Goal: Task Accomplishment & Management: Manage account settings

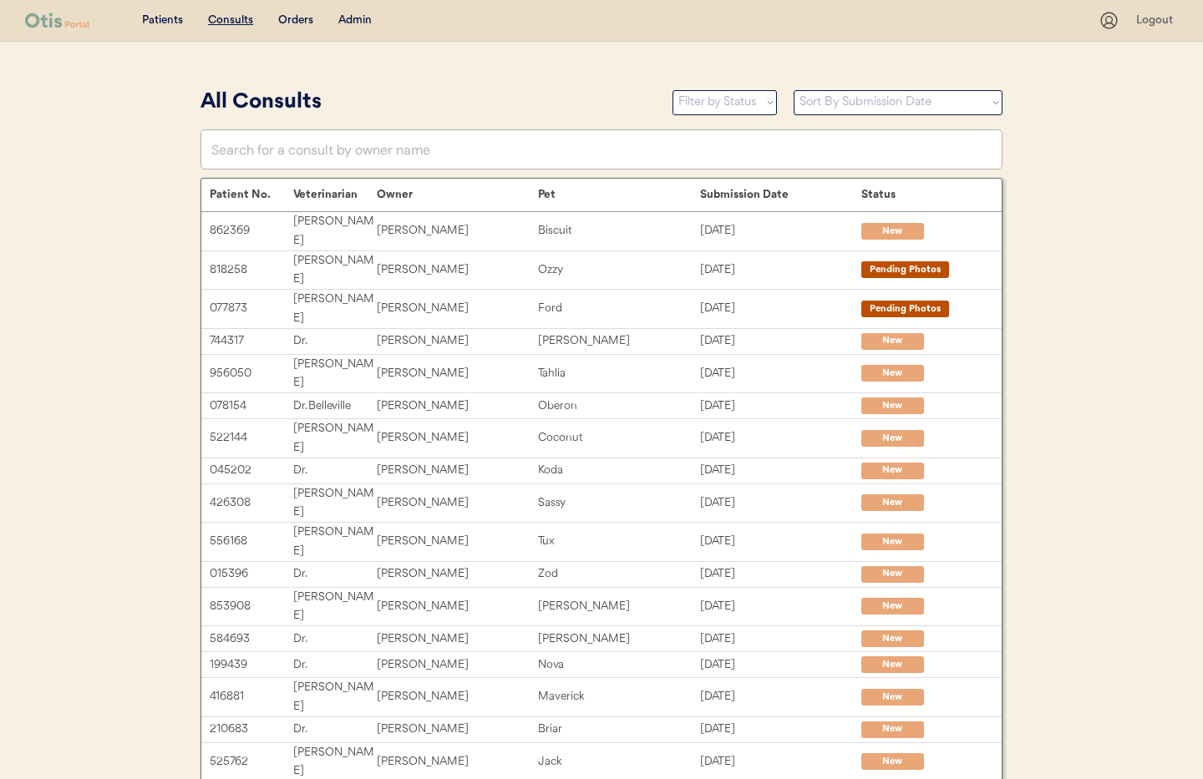
drag, startPoint x: 354, startPoint y: 26, endPoint x: 358, endPoint y: 48, distance: 22.9
click at [354, 25] on div "Admin" at bounding box center [354, 21] width 33 height 17
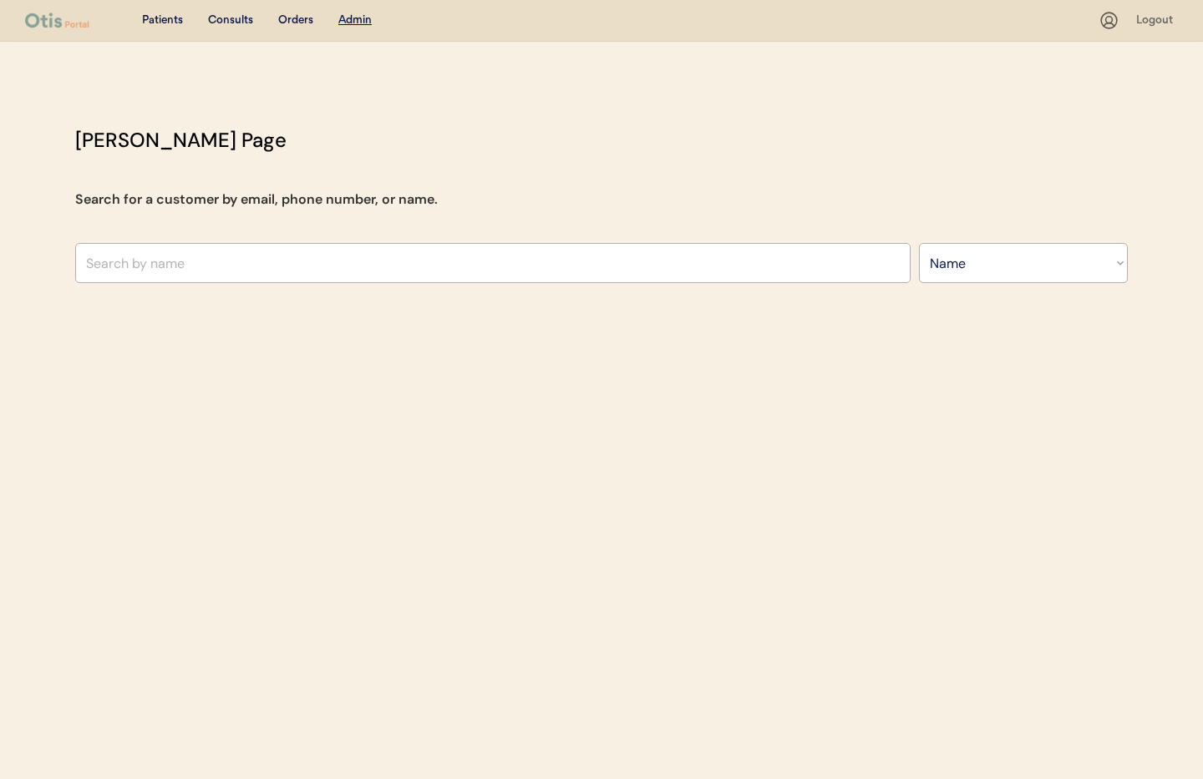
select select ""Name""
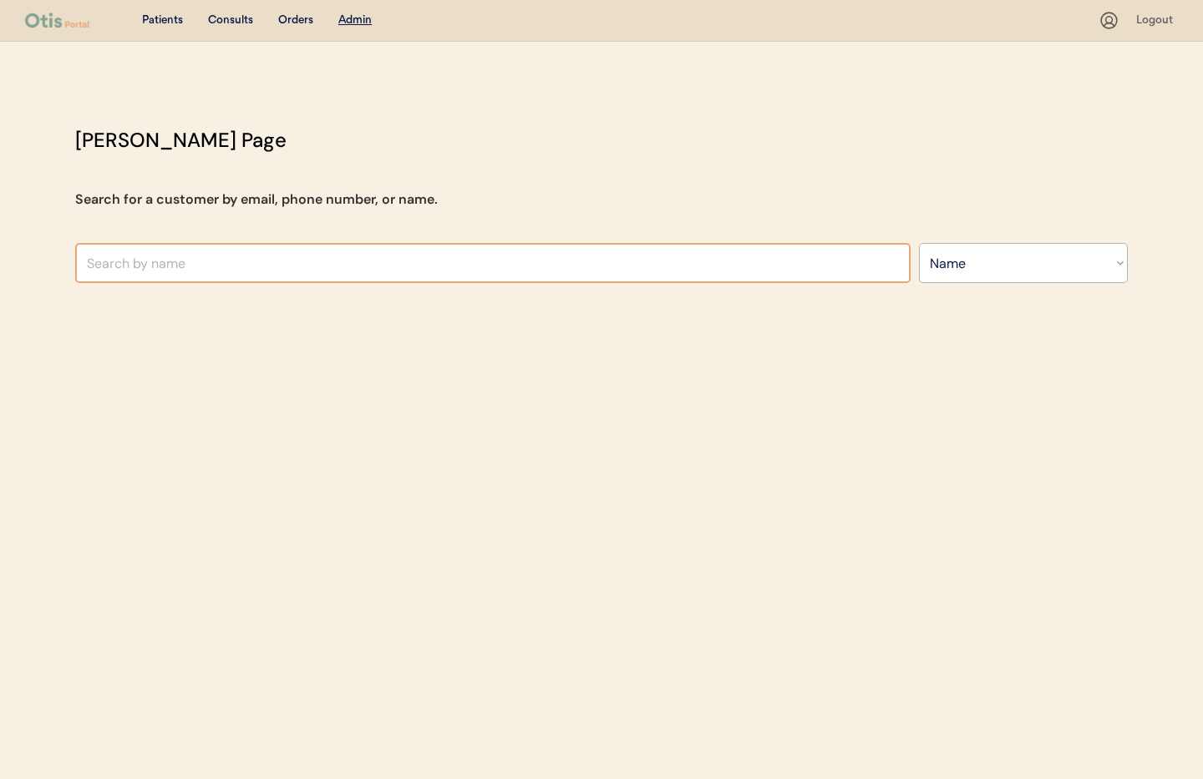
click at [207, 262] on input "text" at bounding box center [492, 263] width 835 height 40
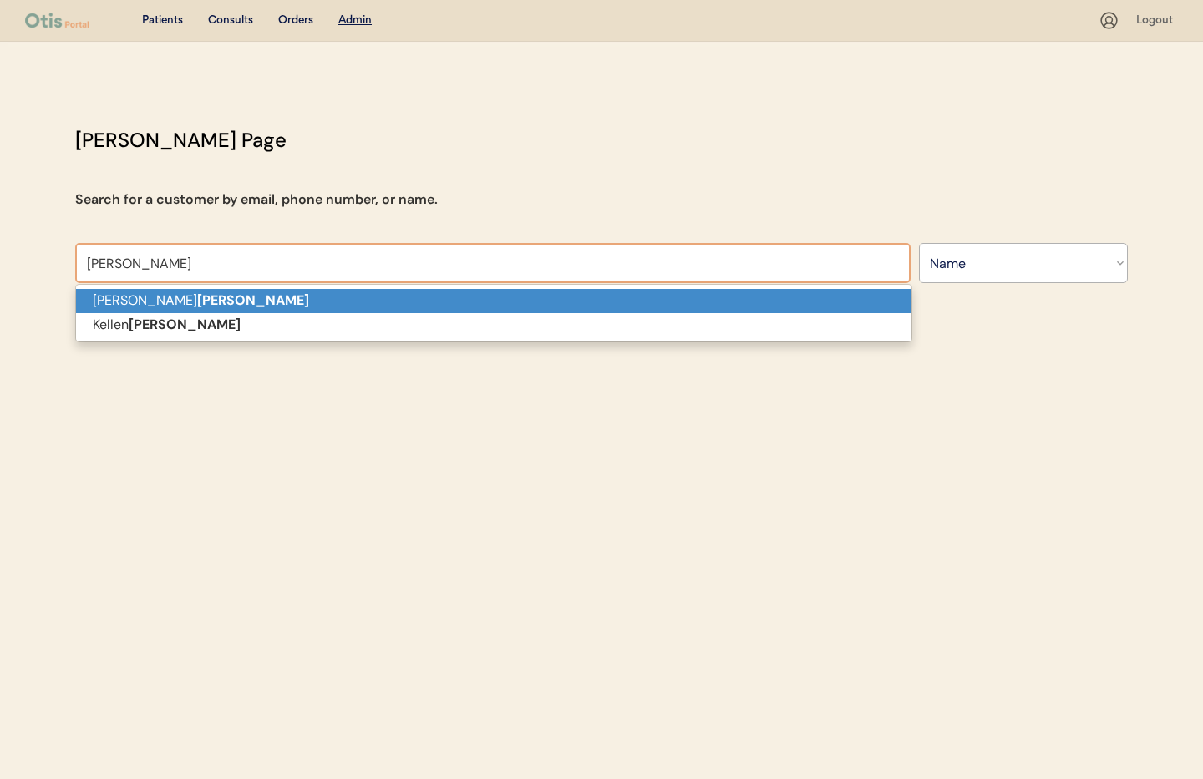
click at [210, 301] on p "[PERSON_NAME]" at bounding box center [493, 301] width 835 height 24
type input "[PERSON_NAME]"
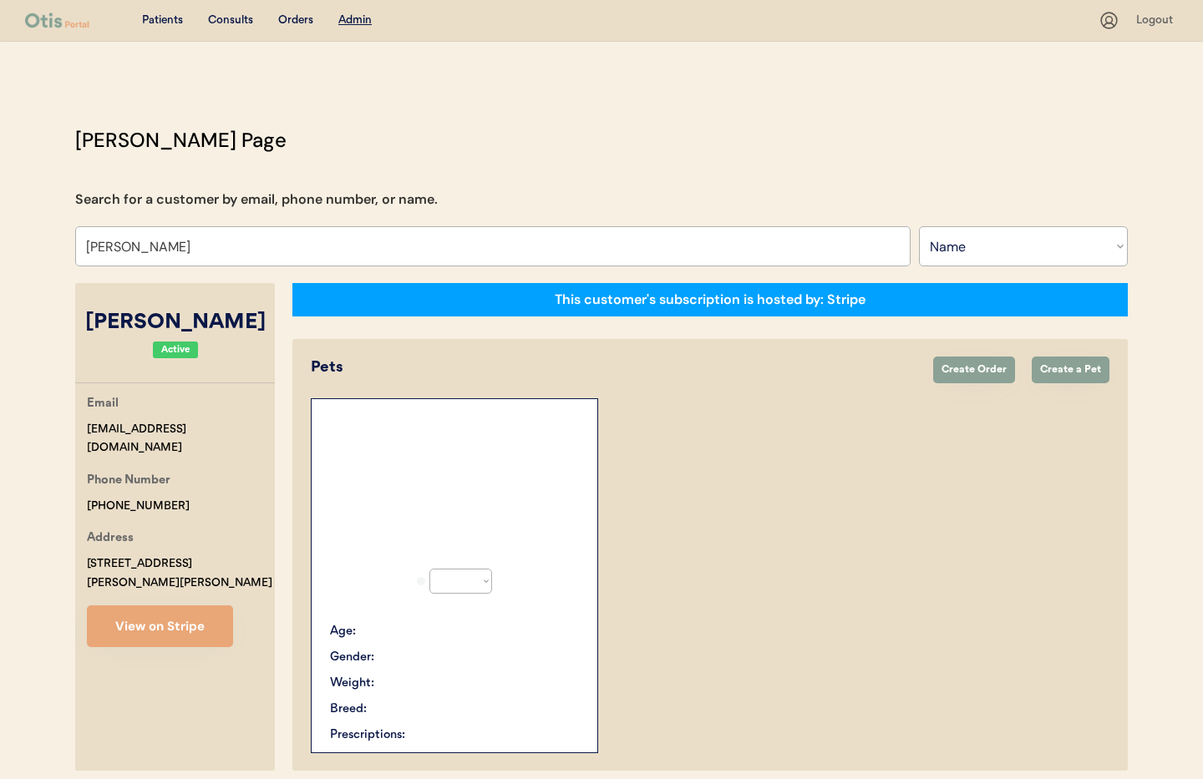
select select "true"
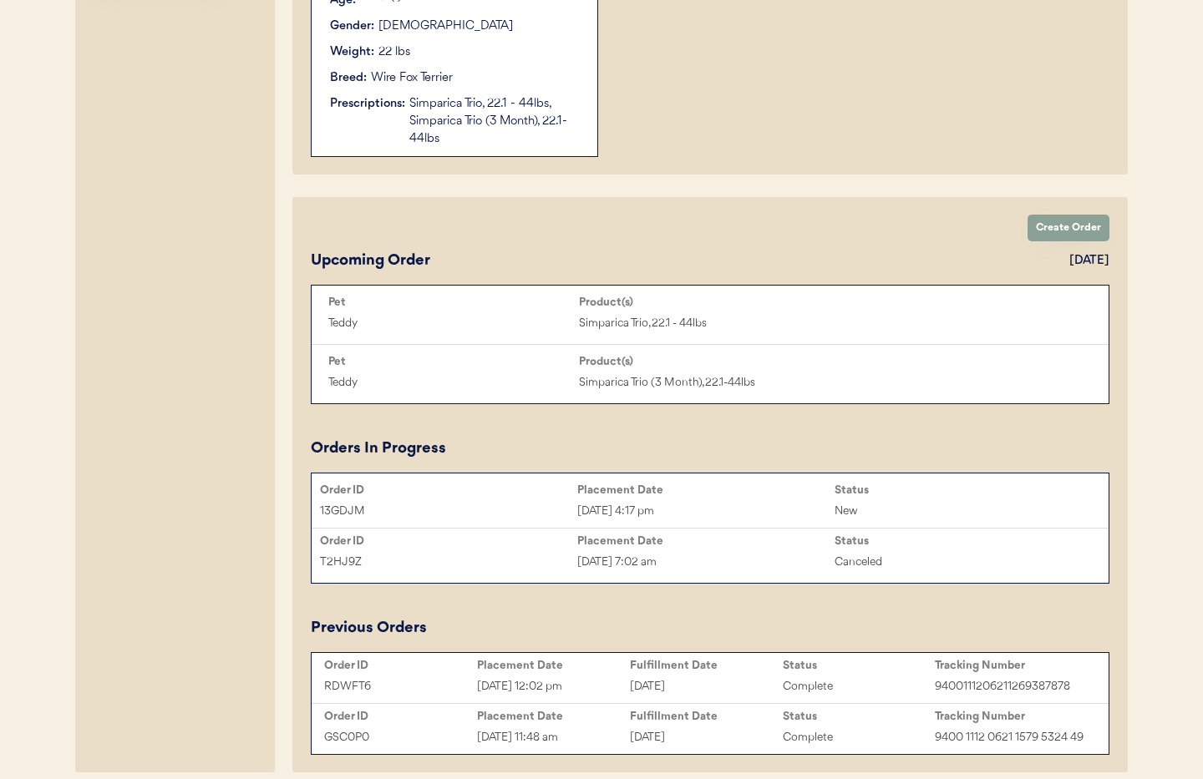
scroll to position [725, 0]
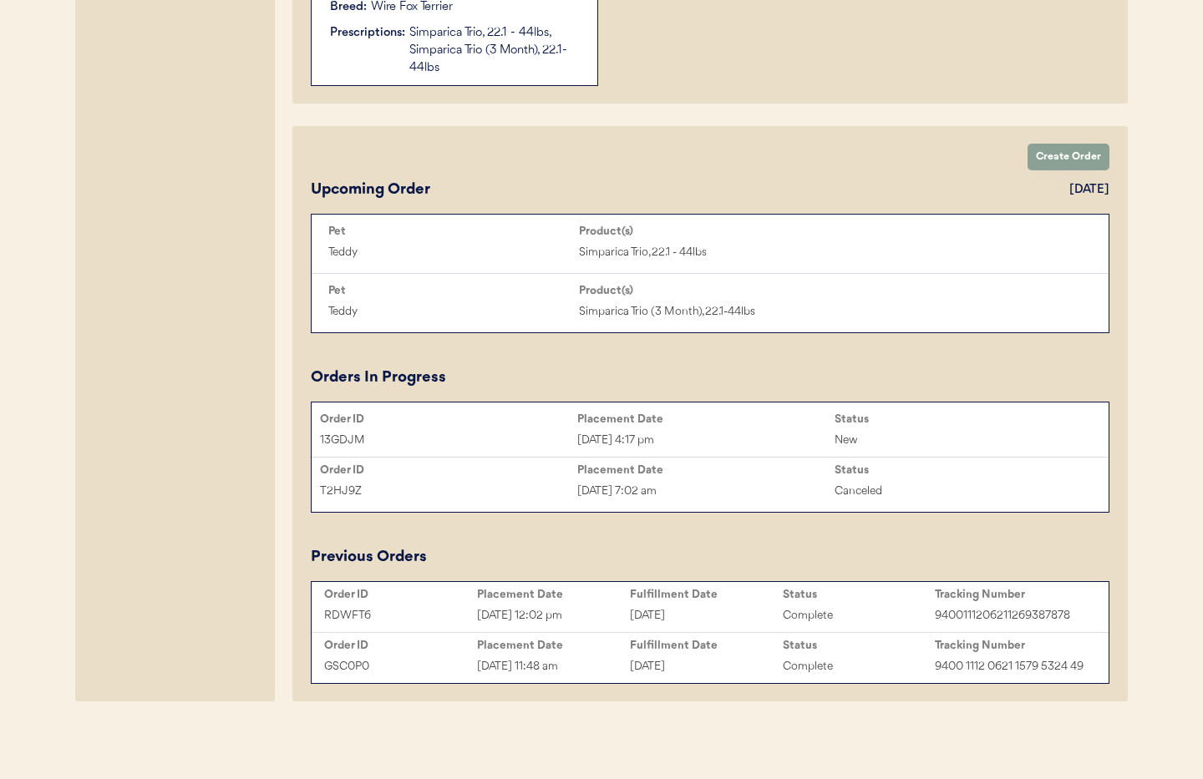
type input "Angie Reed"
click at [755, 422] on div "Placement Date" at bounding box center [705, 419] width 257 height 13
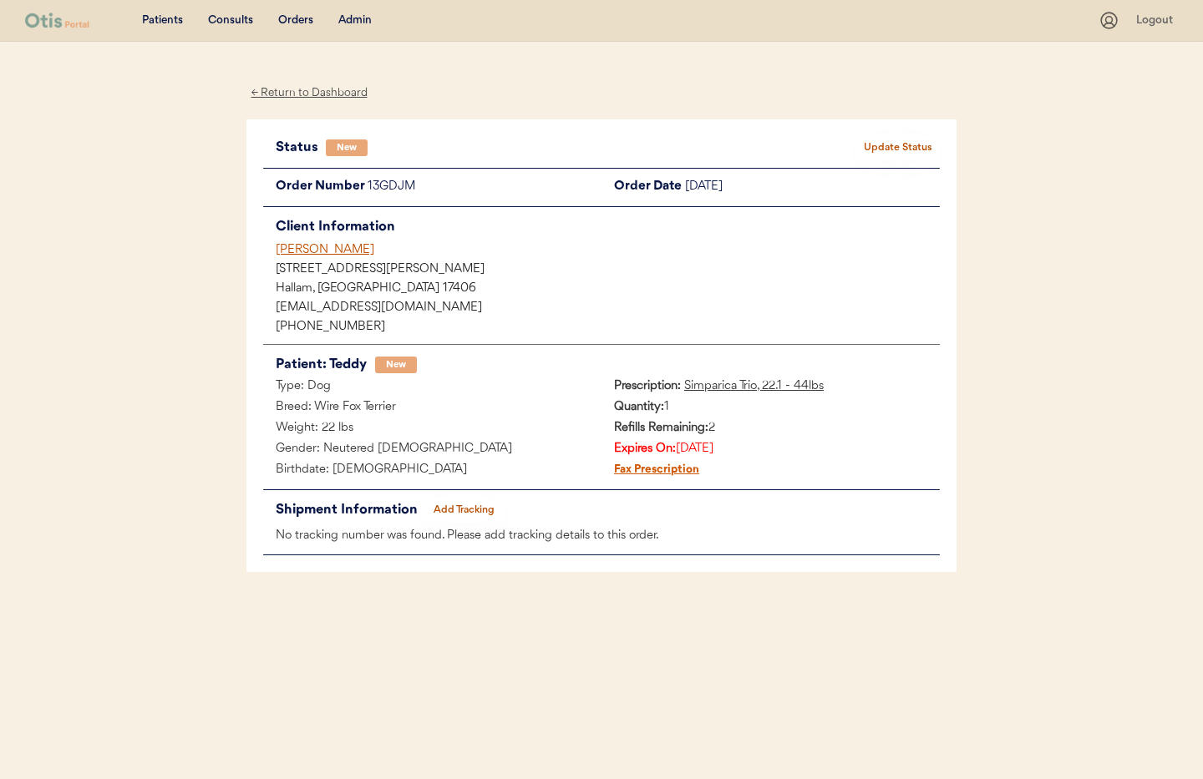
click at [899, 143] on button "Update Status" at bounding box center [898, 147] width 84 height 23
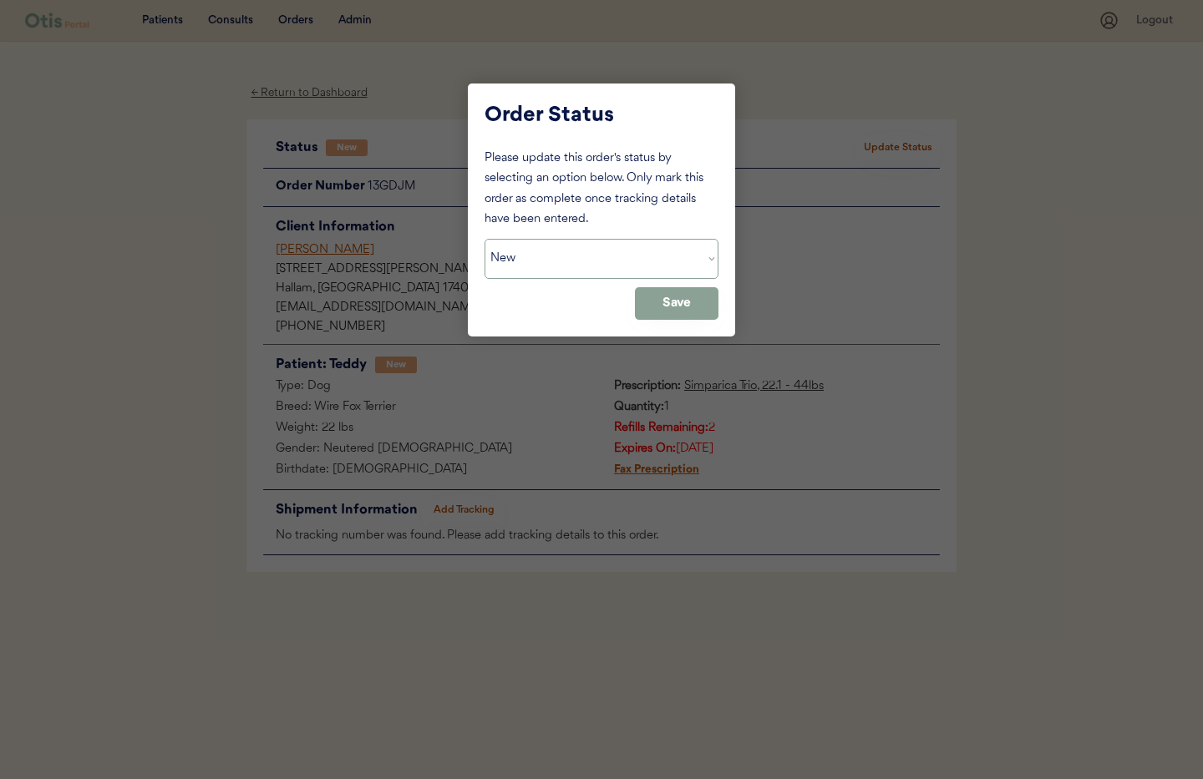
click at [615, 250] on select "Status On Hold New In Progress Complete Pending HW Consent Canceled" at bounding box center [601, 259] width 234 height 40
select select ""on_hold""
click at [484, 239] on select "Status On Hold New In Progress Complete Pending HW Consent Canceled" at bounding box center [601, 259] width 234 height 40
click at [666, 310] on button "Save" at bounding box center [677, 303] width 84 height 33
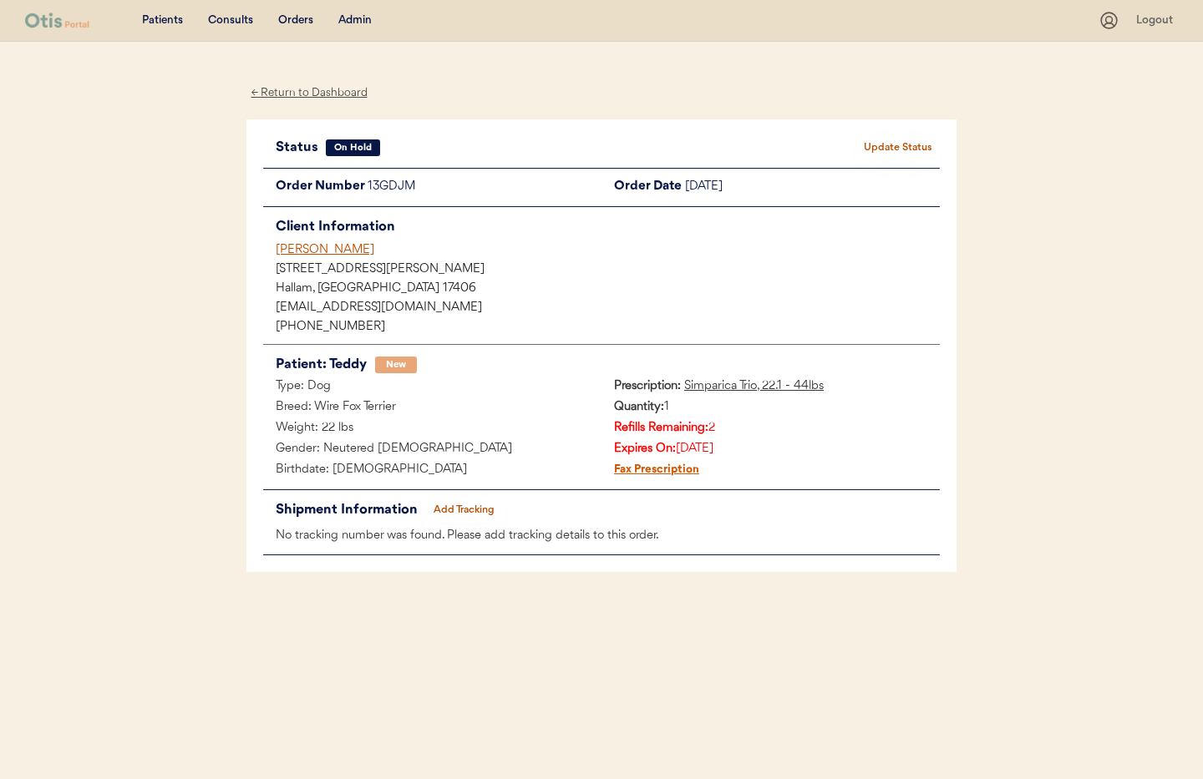
click at [306, 91] on div "← Return to Dashboard" at bounding box center [308, 93] width 125 height 19
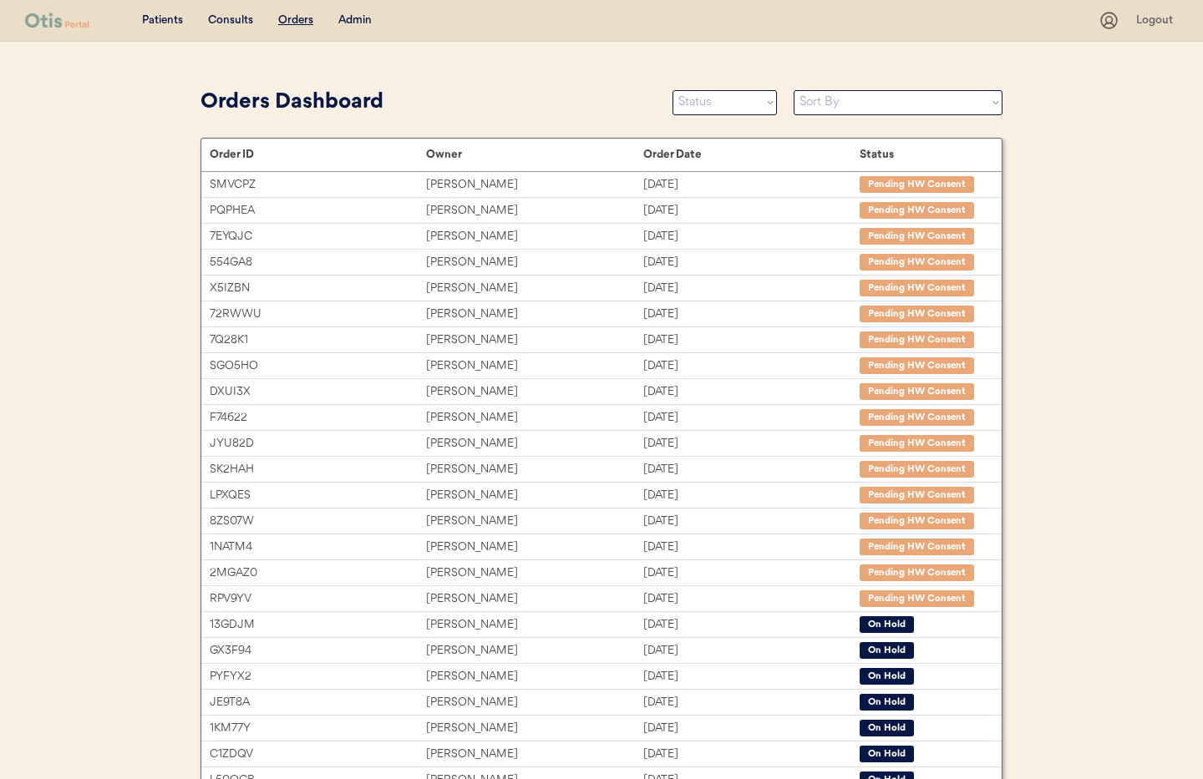
click at [359, 22] on div "Admin" at bounding box center [354, 21] width 33 height 17
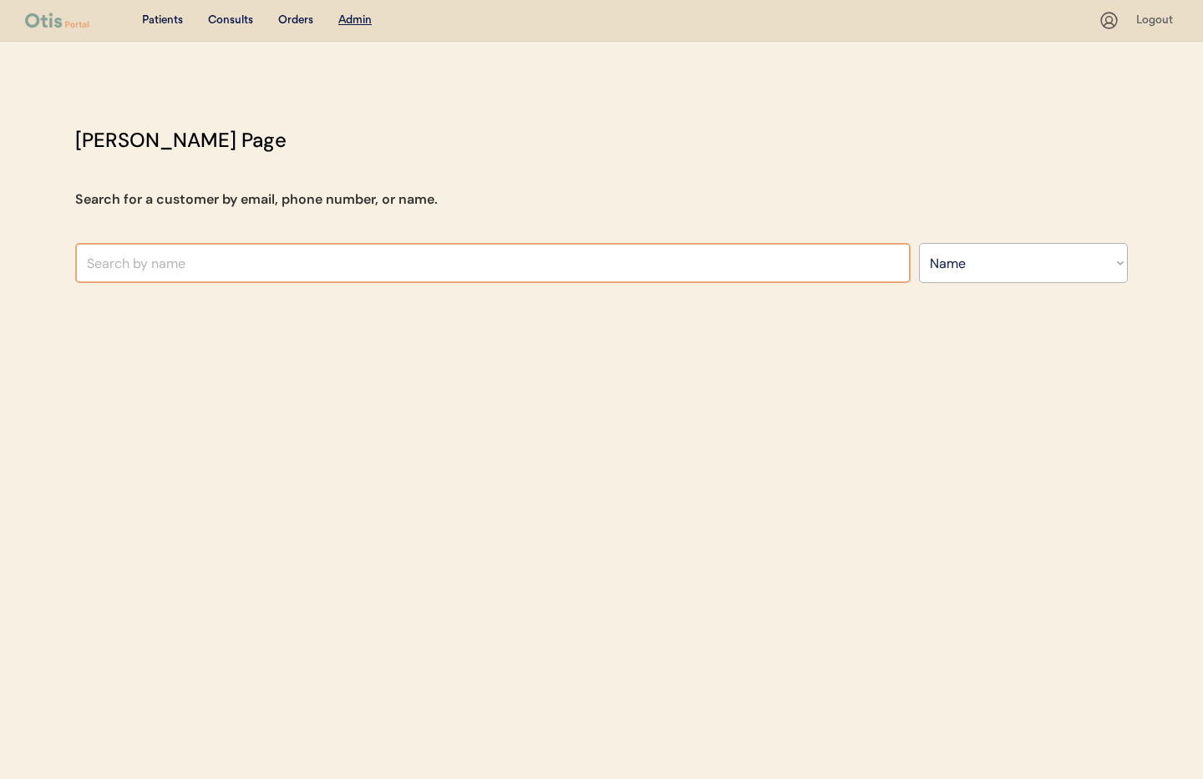
select select ""Name""
click at [254, 261] on input "text" at bounding box center [492, 263] width 835 height 40
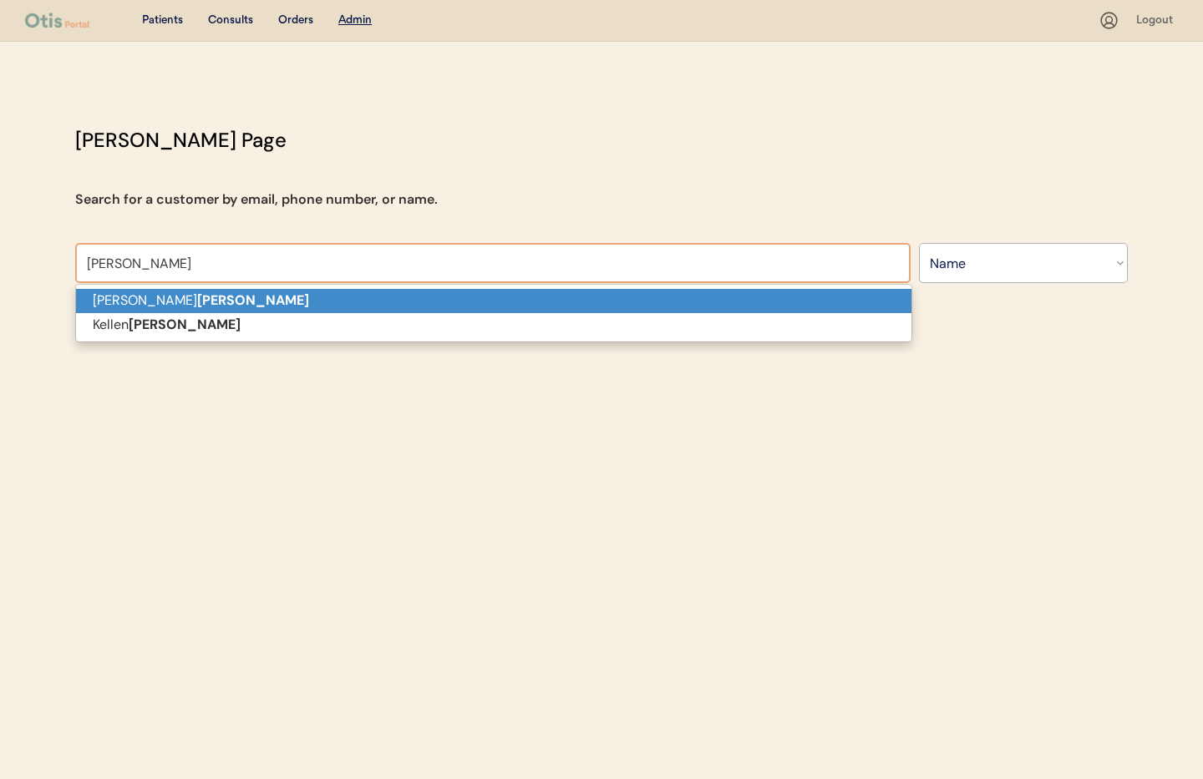
click at [239, 303] on p "[PERSON_NAME]" at bounding box center [493, 301] width 835 height 24
type input "[PERSON_NAME]"
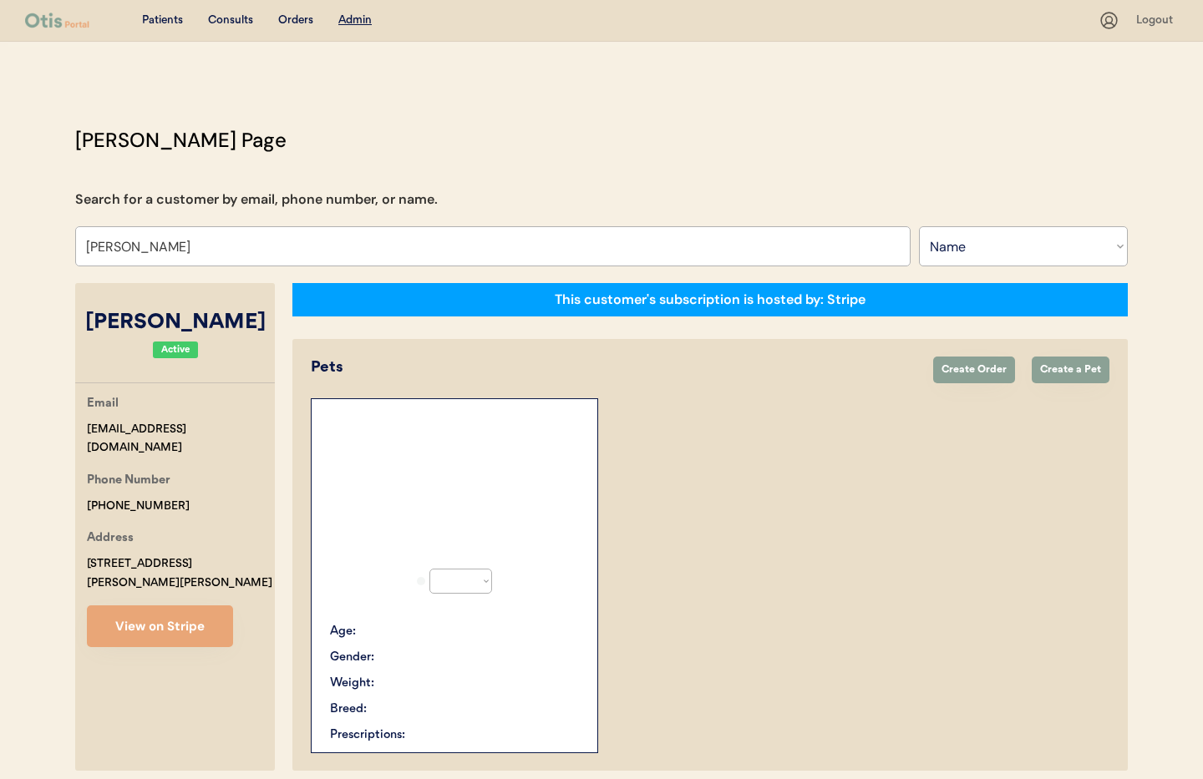
select select "true"
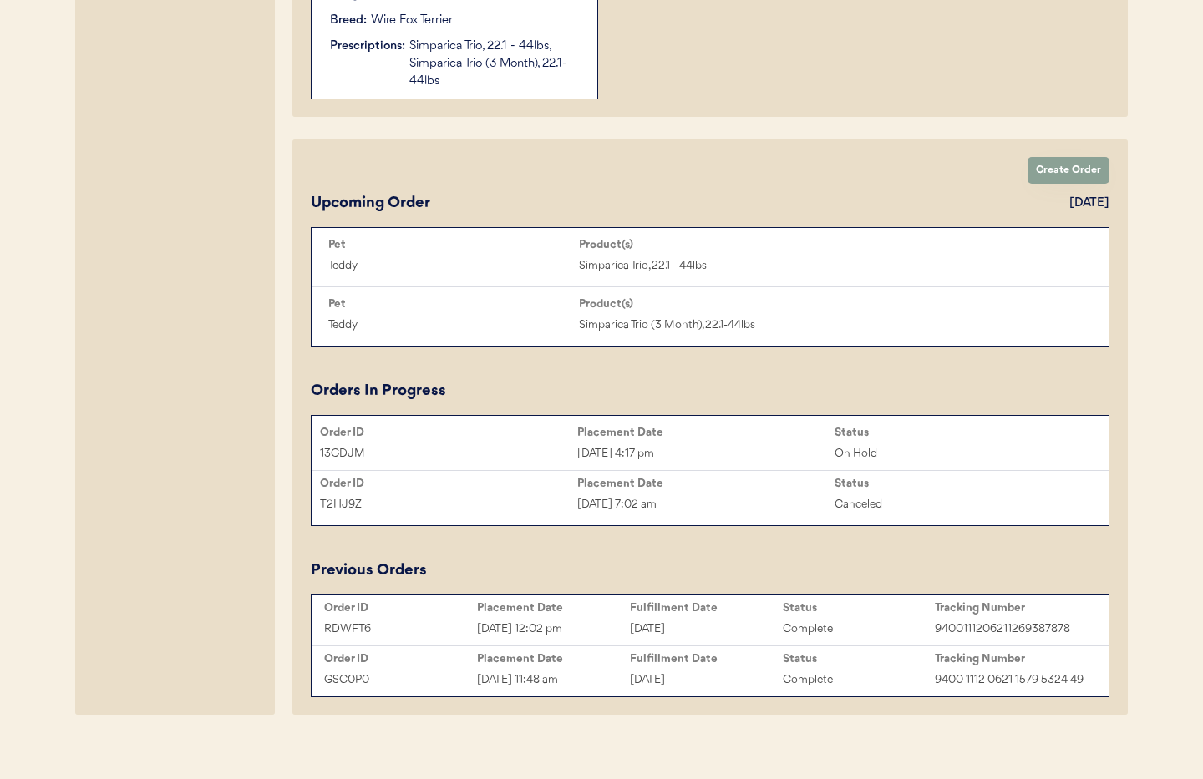
scroll to position [725, 0]
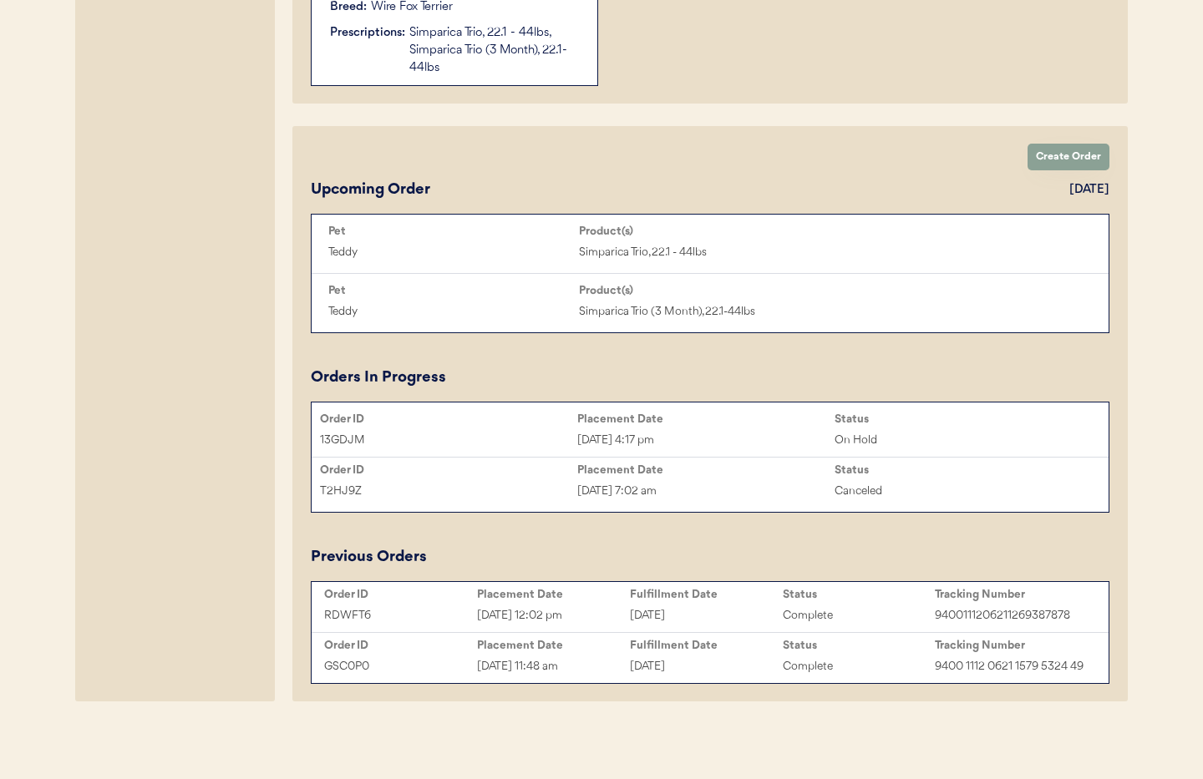
type input "[PERSON_NAME]"
